Goal: Information Seeking & Learning: Learn about a topic

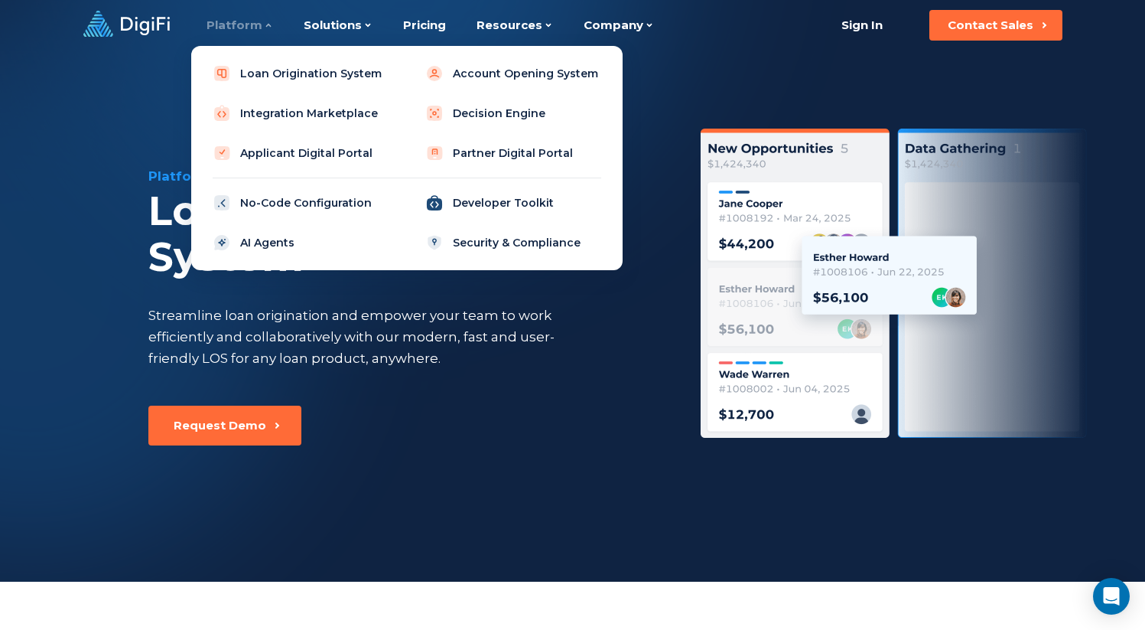
click at [486, 204] on link "Developer Toolkit" at bounding box center [513, 202] width 194 height 31
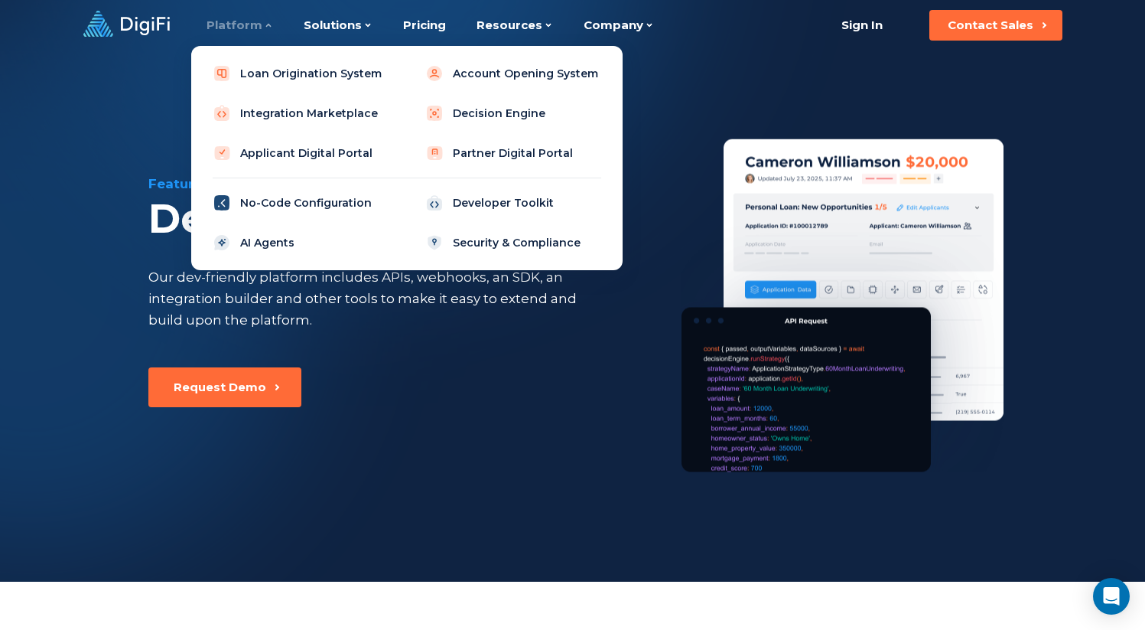
click at [272, 200] on link "No-Code Configuration" at bounding box center [301, 202] width 194 height 31
